Goal: Navigation & Orientation: Find specific page/section

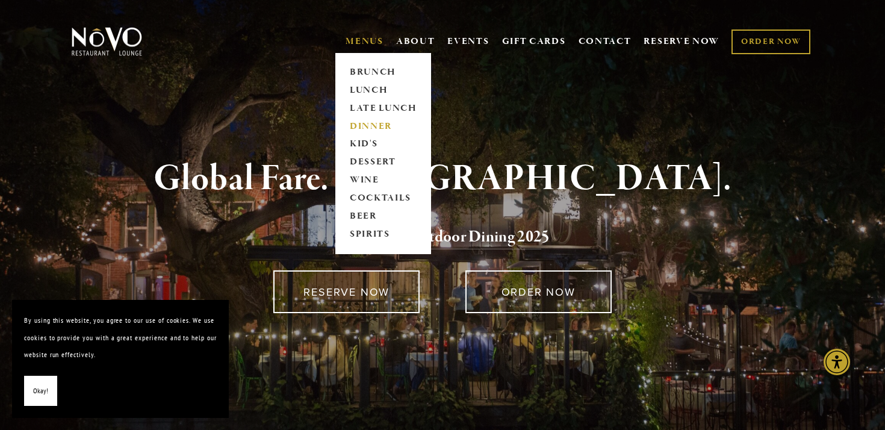
click at [361, 125] on link "DINNER" at bounding box center [383, 126] width 75 height 18
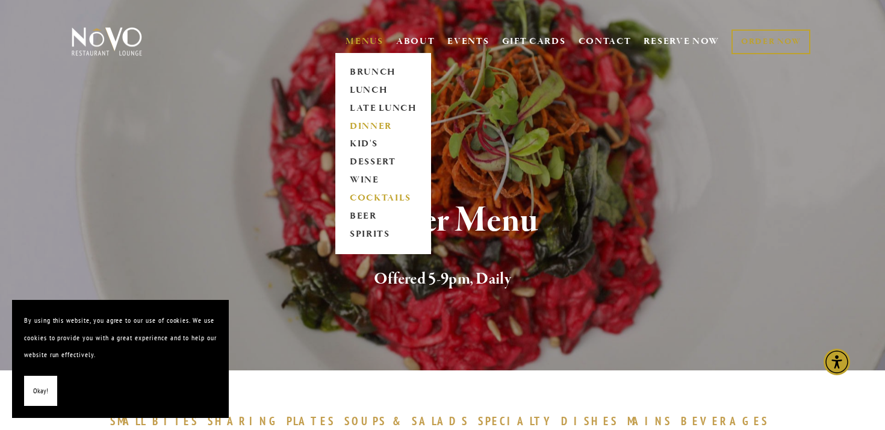
click at [377, 198] on link "COCKTAILS" at bounding box center [383, 199] width 75 height 18
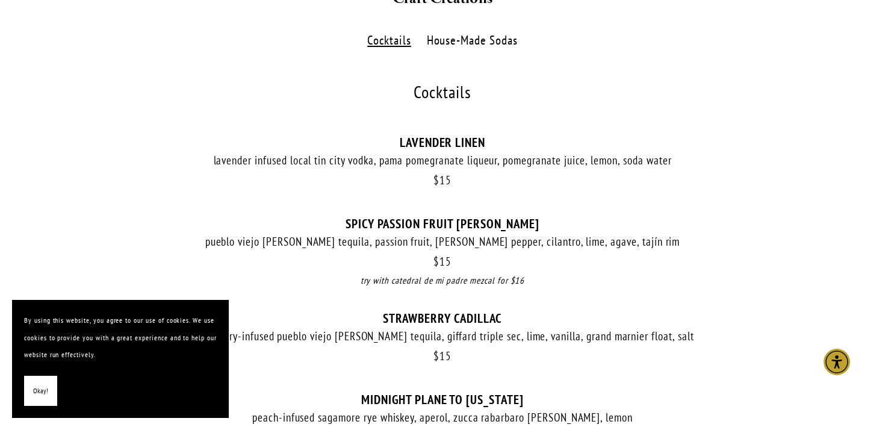
scroll to position [373, 0]
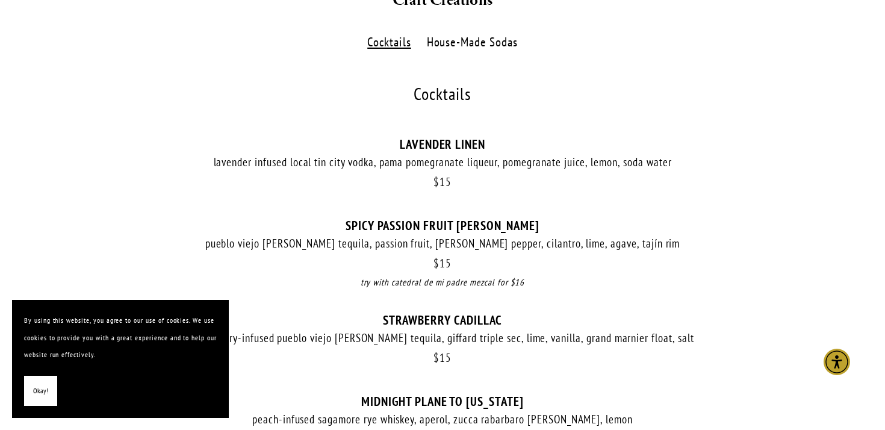
click at [452, 45] on label "House-Made Sodas" at bounding box center [472, 42] width 104 height 17
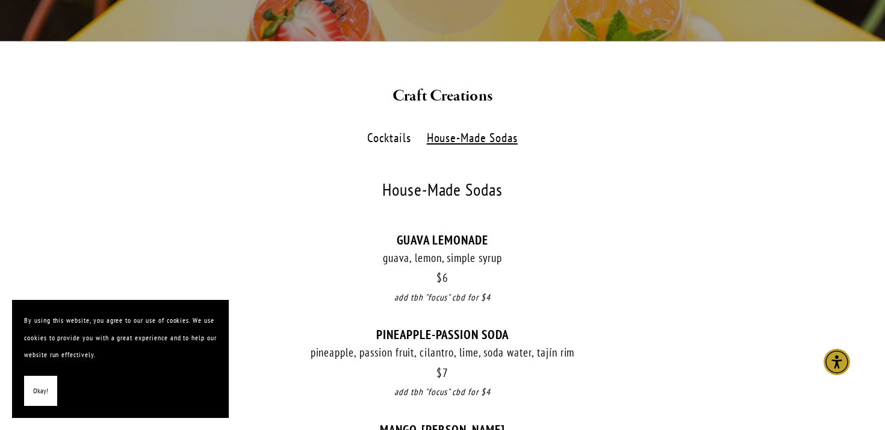
scroll to position [274, 0]
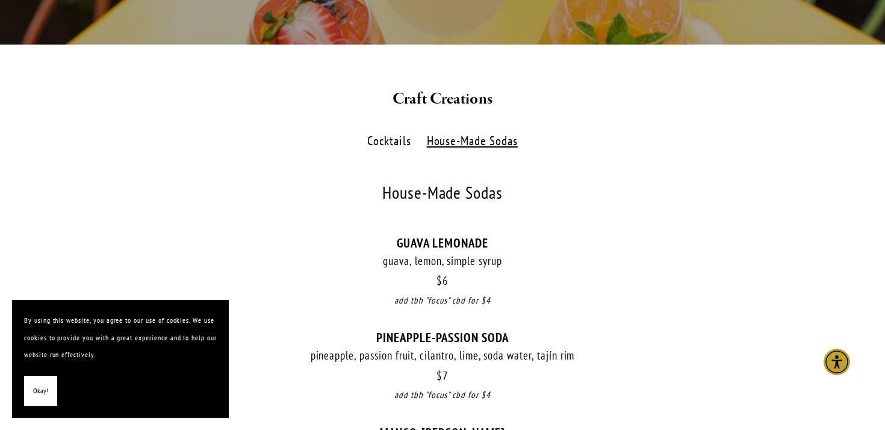
click at [373, 146] on label "Cocktails" at bounding box center [389, 140] width 56 height 17
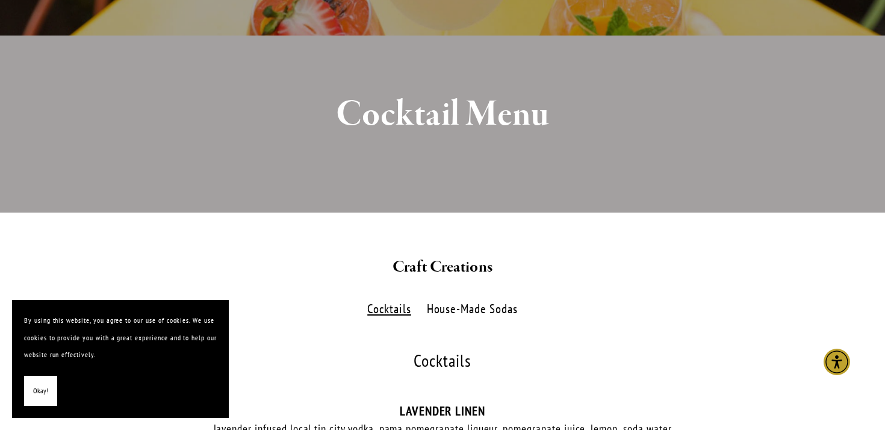
scroll to position [0, 0]
